Goal: Navigation & Orientation: Find specific page/section

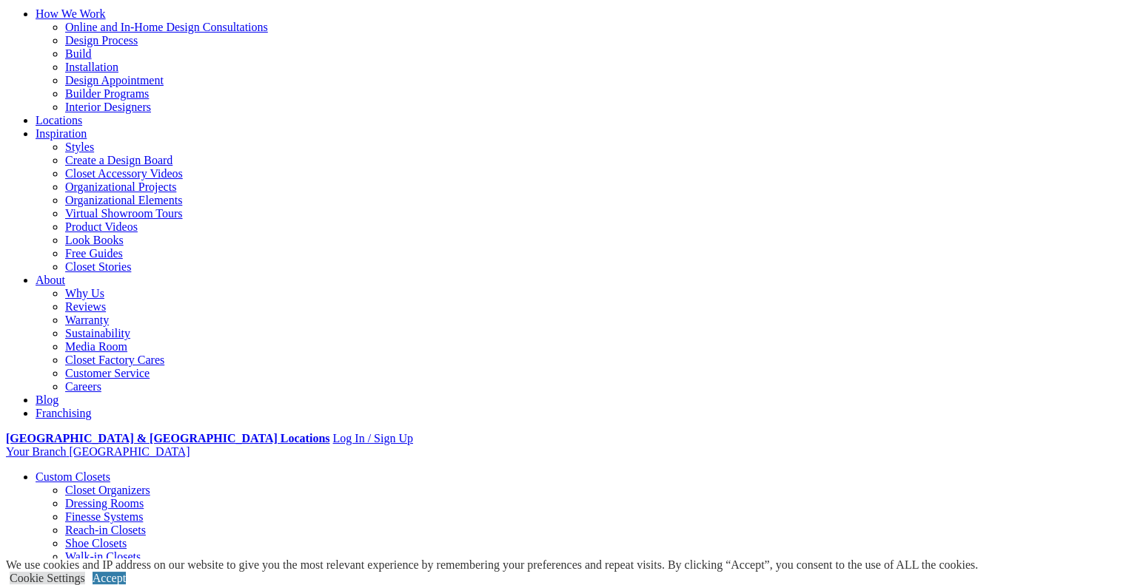
scroll to position [148, 0]
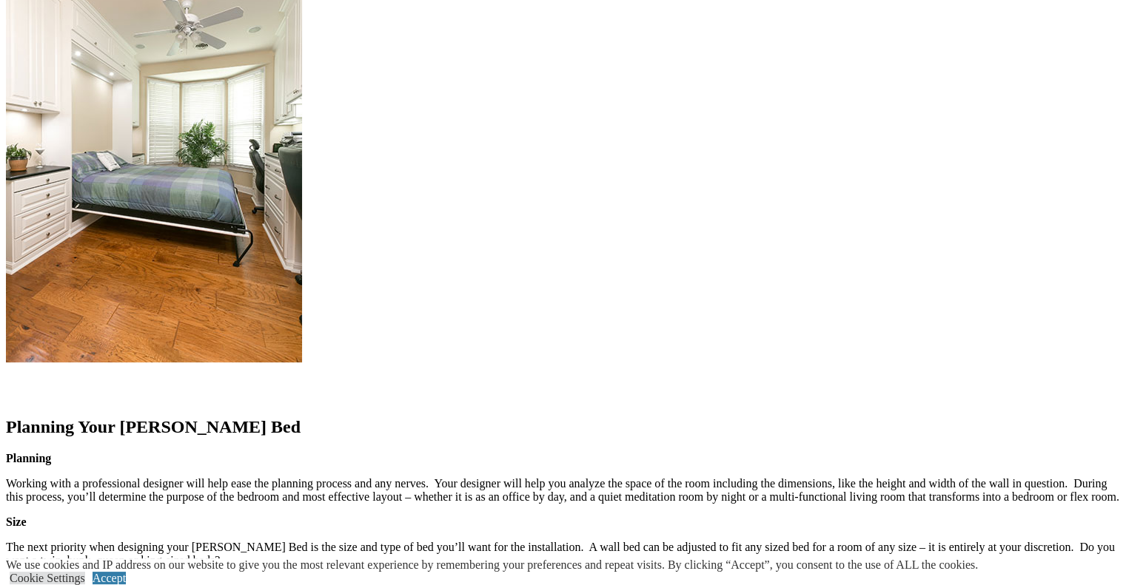
scroll to position [1628, 0]
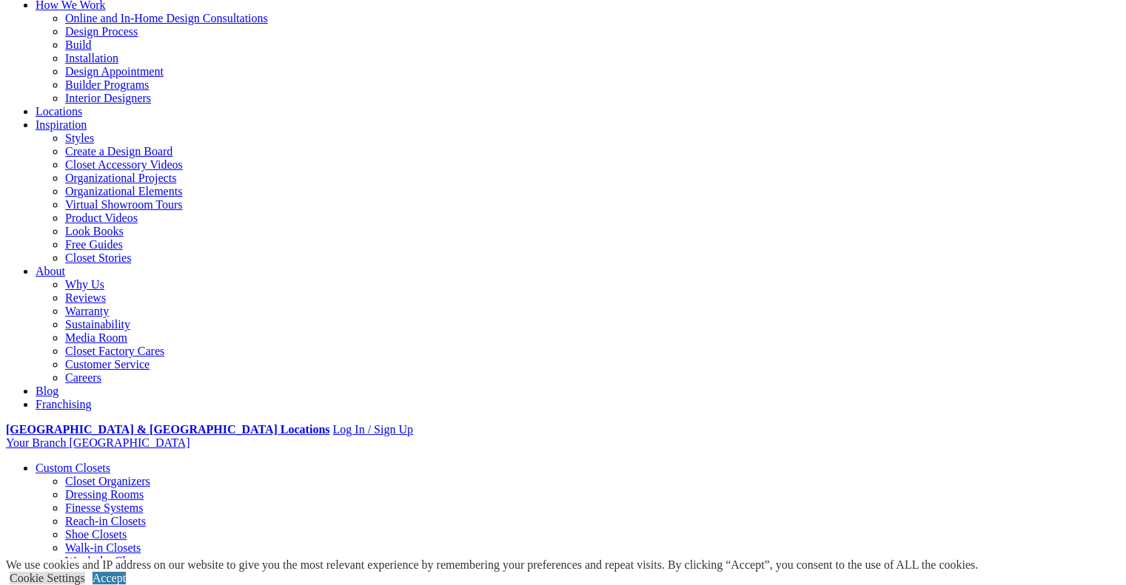
scroll to position [0, 0]
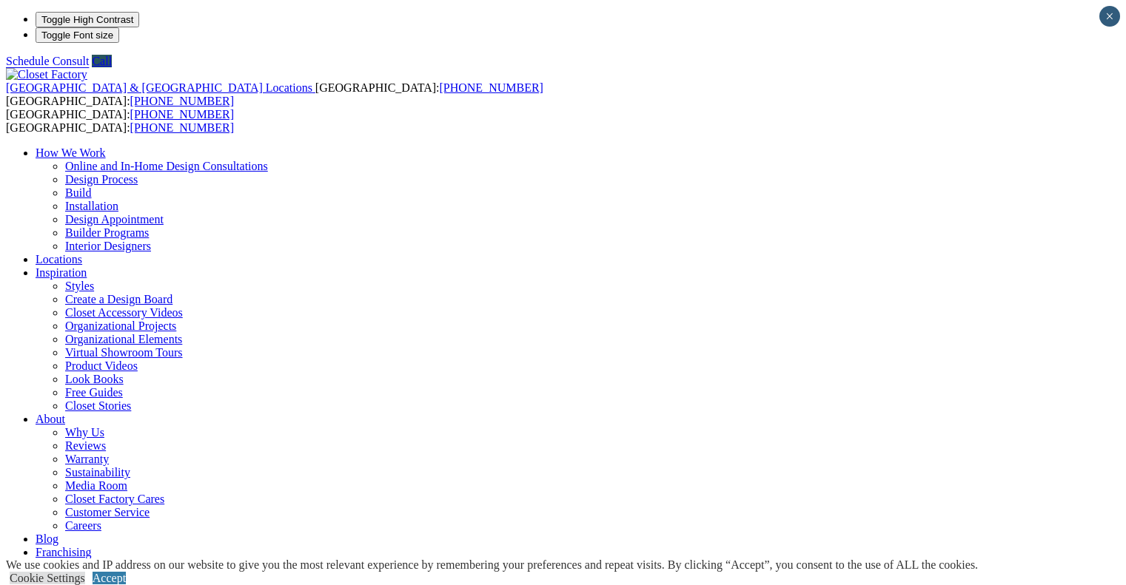
scroll to position [446, 0]
